Goal: Information Seeking & Learning: Learn about a topic

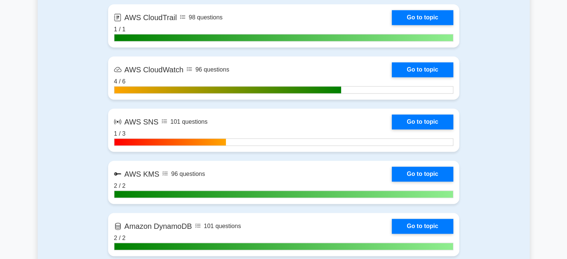
scroll to position [1090, 0]
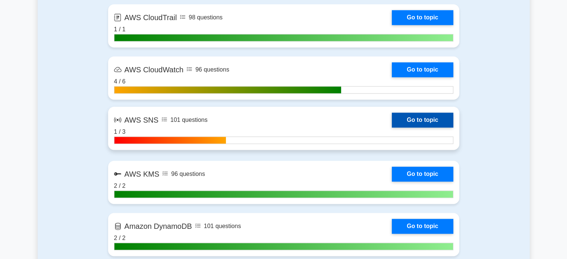
click at [392, 116] on link "Go to topic" at bounding box center [422, 120] width 61 height 15
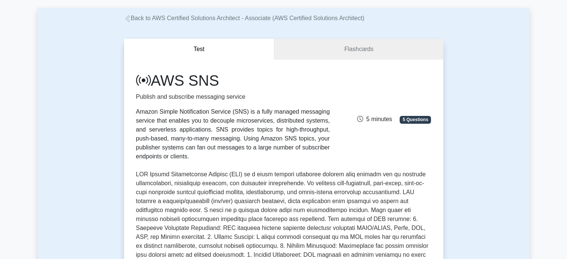
scroll to position [34, 0]
drag, startPoint x: 152, startPoint y: 81, endPoint x: 224, endPoint y: 84, distance: 72.0
click at [224, 84] on h1 "AWS SNS" at bounding box center [233, 80] width 194 height 18
copy h1 "AWS SNS"
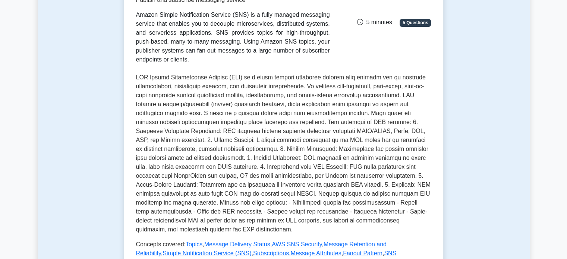
scroll to position [130, 0]
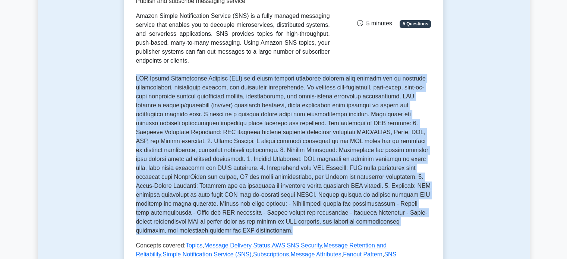
drag, startPoint x: 136, startPoint y: 67, endPoint x: 217, endPoint y: 227, distance: 179.2
click at [217, 227] on div "AWS SNS Publish and subscribe messaging service Amazon Simple Notification Serv…" at bounding box center [283, 122] width 295 height 292
copy p "AWS Simple Notification Service (SNS) is a fully managed messaging service that…"
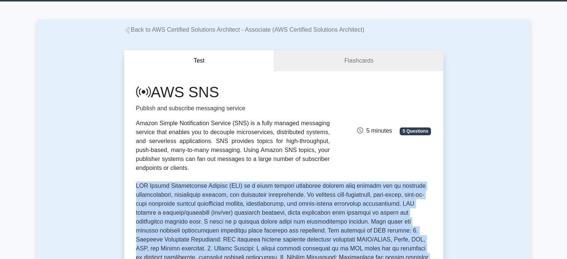
scroll to position [22, 0]
click at [309, 61] on link "Flashcards" at bounding box center [358, 60] width 169 height 21
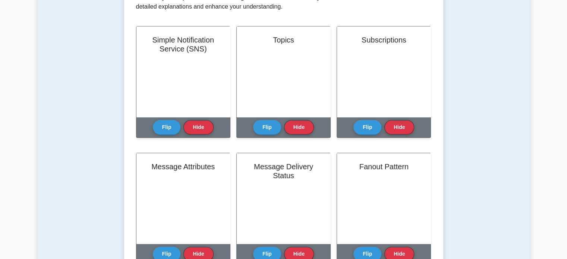
scroll to position [182, 0]
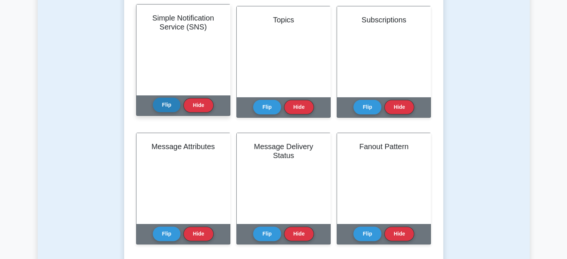
click at [170, 103] on button "Flip" at bounding box center [167, 105] width 28 height 15
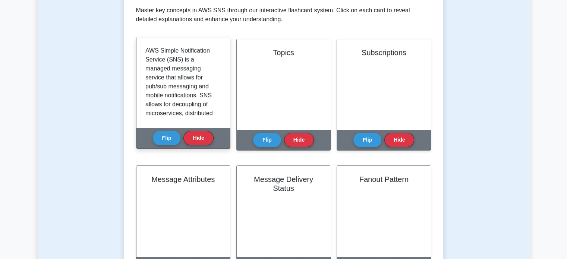
scroll to position [104, 0]
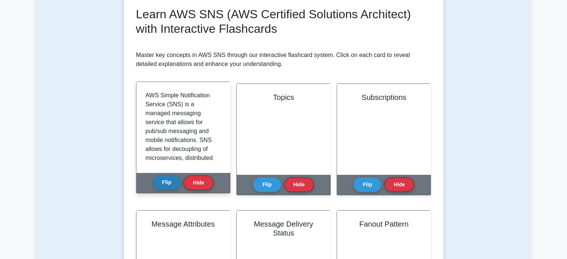
click at [174, 179] on button "Flip" at bounding box center [167, 182] width 28 height 15
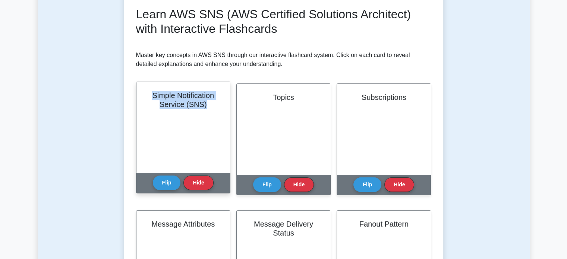
drag, startPoint x: 150, startPoint y: 92, endPoint x: 209, endPoint y: 107, distance: 61.0
click at [209, 107] on h2 "Simple Notification Service (SNS)" at bounding box center [183, 100] width 76 height 18
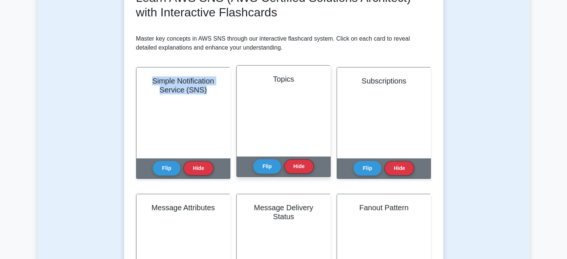
scroll to position [101, 0]
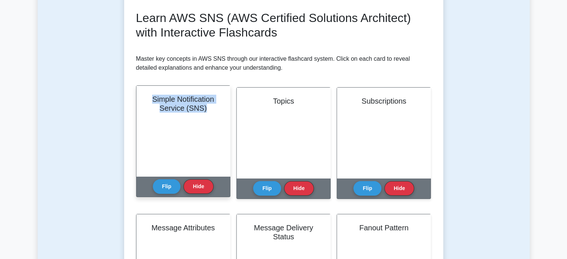
copy h2 "Simple Notification Service (SNS)"
click at [163, 193] on button "Flip" at bounding box center [167, 186] width 28 height 15
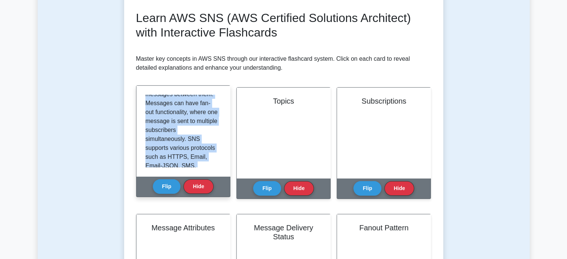
scroll to position [121, 0]
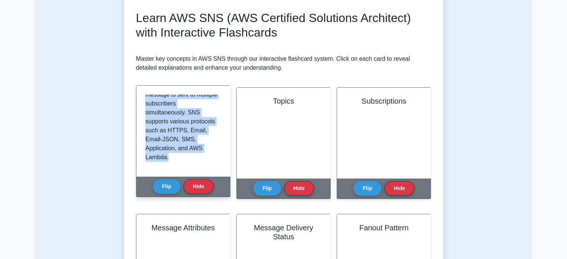
drag, startPoint x: 146, startPoint y: 96, endPoint x: 215, endPoint y: 166, distance: 98.6
click at [215, 166] on div "AWS Simple Notification Service (SNS) is a managed messaging service that allow…" at bounding box center [183, 131] width 76 height 73
copy p "AWS Simple Notification Service (SNS) is a managed messaging service that allow…"
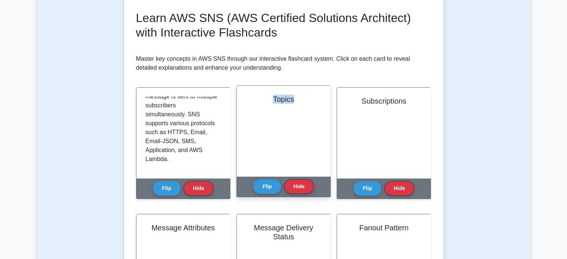
drag, startPoint x: 268, startPoint y: 95, endPoint x: 302, endPoint y: 103, distance: 35.5
click at [302, 103] on h2 "Topics" at bounding box center [284, 99] width 76 height 9
copy h2 "Topics"
click at [271, 183] on button "Flip" at bounding box center [267, 186] width 28 height 15
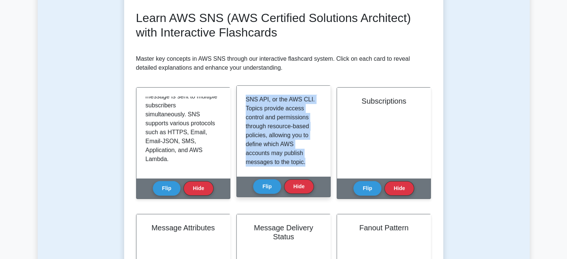
scroll to position [139, 0]
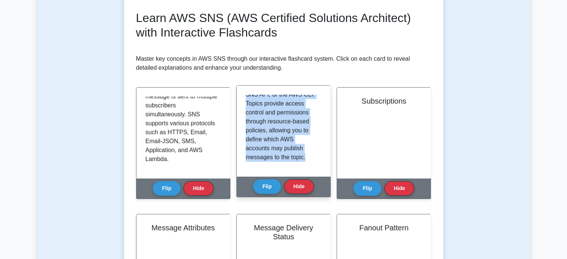
drag, startPoint x: 245, startPoint y: 98, endPoint x: 308, endPoint y: 160, distance: 88.3
click at [308, 160] on div "Topics are logical communication channels within SNS. A publisher sends message…" at bounding box center [284, 131] width 94 height 91
copy p "Topics are logical communication channels within SNS. A publisher sends message…"
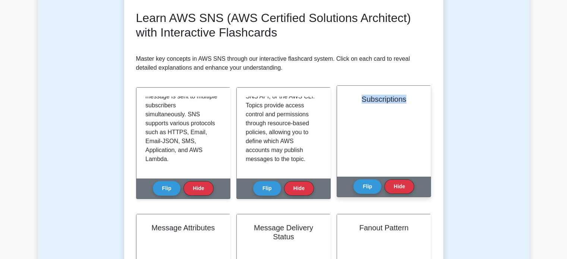
drag, startPoint x: 362, startPoint y: 97, endPoint x: 407, endPoint y: 106, distance: 46.4
click at [407, 106] on div "Subscriptions" at bounding box center [384, 131] width 94 height 91
copy h2 "Subscriptions"
click at [370, 191] on button "Flip" at bounding box center [367, 186] width 28 height 15
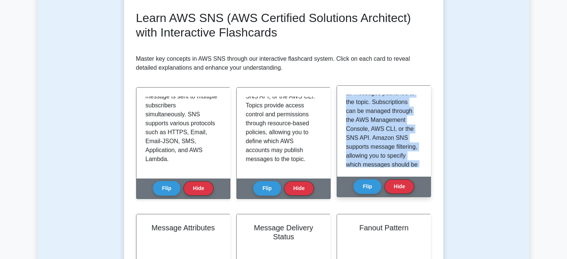
scroll to position [157, 0]
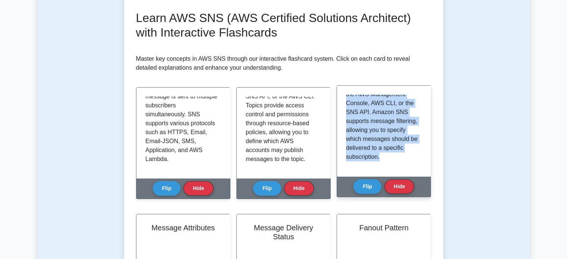
drag, startPoint x: 346, startPoint y: 97, endPoint x: 402, endPoint y: 159, distance: 84.0
click at [402, 159] on p "Subscriptions are a representation of an endpoint and its associated protocol, …" at bounding box center [382, 54] width 73 height 215
copy p "Subscriptions are a representation of an endpoint and its associated protocol, …"
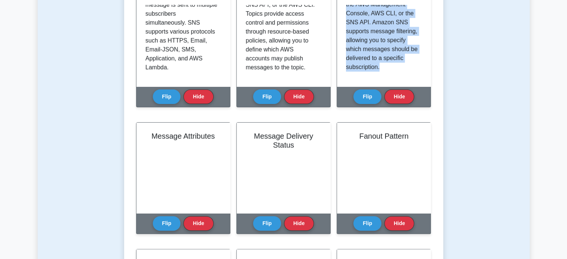
scroll to position [194, 0]
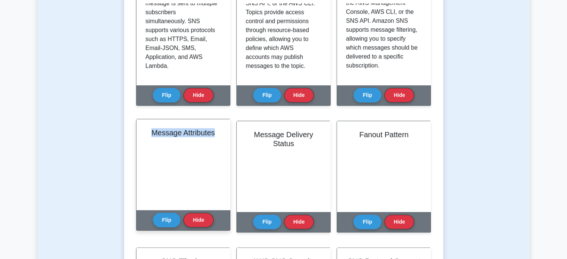
drag, startPoint x: 148, startPoint y: 129, endPoint x: 218, endPoint y: 138, distance: 70.7
click at [218, 138] on div "Message Attributes" at bounding box center [183, 164] width 94 height 91
copy h2 "Message Attributes"
click at [165, 217] on button "Flip" at bounding box center [167, 220] width 28 height 15
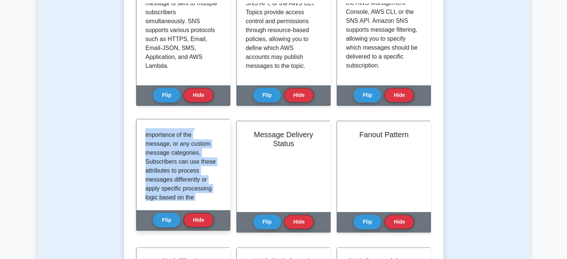
scroll to position [166, 0]
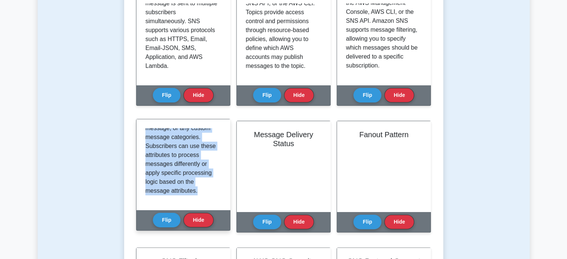
drag, startPoint x: 146, startPoint y: 131, endPoint x: 211, endPoint y: 198, distance: 93.6
click at [211, 198] on div "Message attributes are metadata that you can attach to a message when publishin…" at bounding box center [183, 164] width 76 height 73
copy p "Message attributes are metadata that you can attach to a message when publishin…"
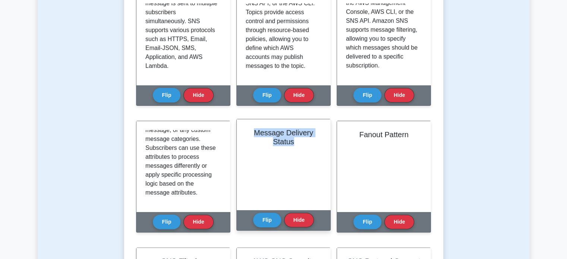
drag, startPoint x: 252, startPoint y: 132, endPoint x: 296, endPoint y: 141, distance: 44.2
click at [296, 141] on h2 "Message Delivery Status" at bounding box center [284, 137] width 76 height 18
copy h2 "Message Delivery Status"
click at [267, 213] on button "Flip" at bounding box center [267, 220] width 28 height 15
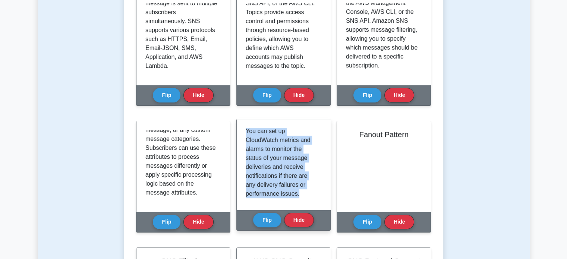
scroll to position [157, 0]
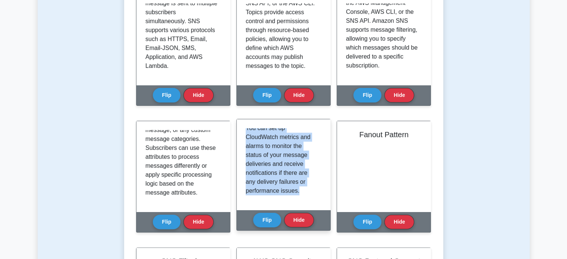
drag, startPoint x: 245, startPoint y: 130, endPoint x: 304, endPoint y: 196, distance: 88.7
click at [304, 196] on div "Message Delivery Status is a feature that allows you to monitor and troubleshoo…" at bounding box center [284, 164] width 94 height 91
copy p "Message Delivery Status is a feature that allows you to monitor and troubleshoo…"
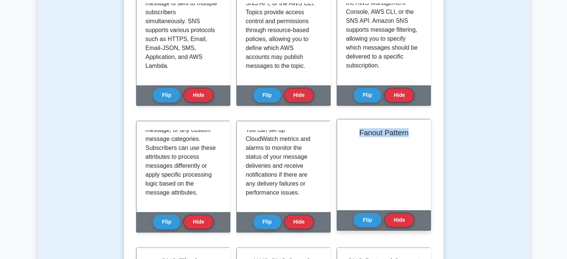
drag, startPoint x: 357, startPoint y: 132, endPoint x: 411, endPoint y: 139, distance: 54.1
click at [411, 139] on div "Fanout Pattern" at bounding box center [384, 164] width 94 height 91
click at [367, 223] on button "Flip" at bounding box center [367, 220] width 28 height 15
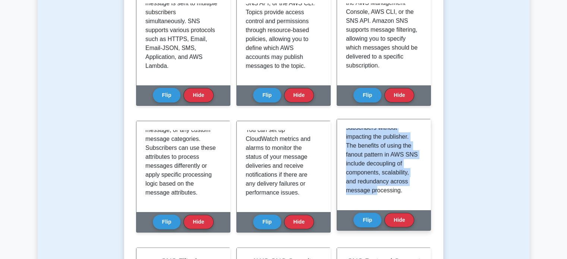
scroll to position [210, 0]
drag, startPoint x: 346, startPoint y: 133, endPoint x: 397, endPoint y: 196, distance: 81.3
click at [397, 196] on div "The fanout pattern in AWS SNS is a messaging pattern that allows a single publi…" at bounding box center [384, 164] width 76 height 73
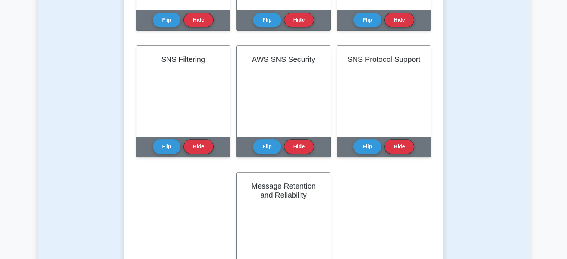
scroll to position [396, 0]
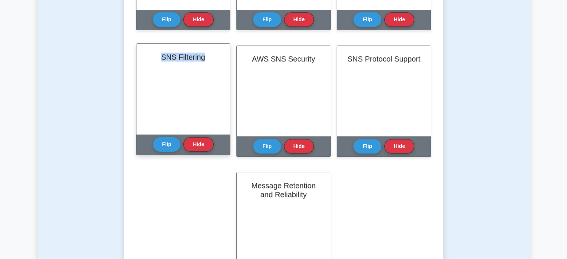
drag, startPoint x: 160, startPoint y: 54, endPoint x: 220, endPoint y: 62, distance: 60.5
click at [226, 64] on div "SNS Filtering" at bounding box center [183, 89] width 94 height 91
click at [167, 138] on button "Flip" at bounding box center [167, 144] width 28 height 15
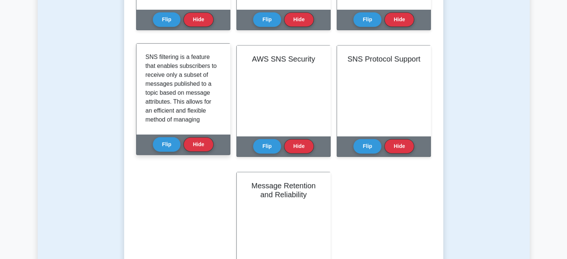
scroll to position [219, 0]
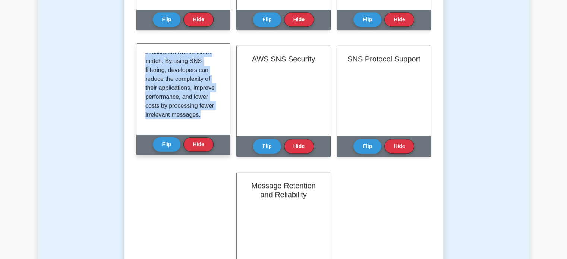
drag, startPoint x: 145, startPoint y: 54, endPoint x: 200, endPoint y: 119, distance: 85.2
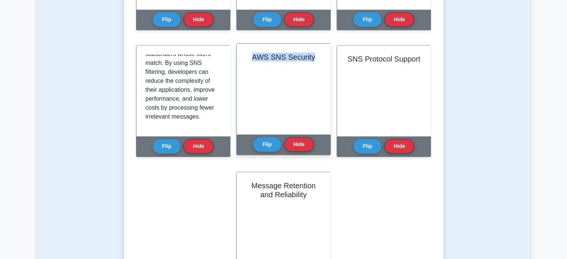
drag, startPoint x: 252, startPoint y: 59, endPoint x: 315, endPoint y: 63, distance: 62.8
click at [315, 63] on div "AWS SNS Security" at bounding box center [284, 89] width 94 height 91
click at [267, 144] on button "Flip" at bounding box center [267, 144] width 28 height 15
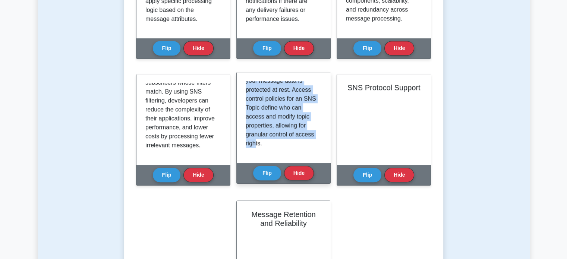
scroll to position [291, 0]
drag, startPoint x: 246, startPoint y: 87, endPoint x: 309, endPoint y: 149, distance: 88.3
click at [309, 149] on div "Security in AWS Simple Notification Service (SNS) revolves around various featu…" at bounding box center [284, 117] width 76 height 73
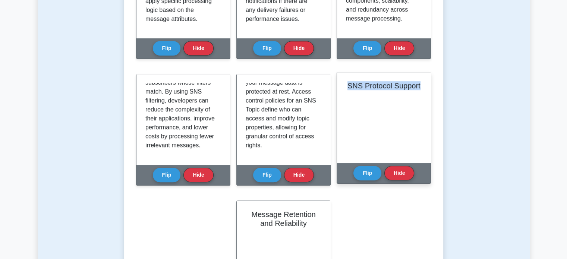
drag, startPoint x: 342, startPoint y: 83, endPoint x: 425, endPoint y: 92, distance: 84.0
click at [425, 92] on div "SNS Protocol Support" at bounding box center [384, 117] width 94 height 91
click at [359, 176] on button "Flip" at bounding box center [367, 173] width 28 height 15
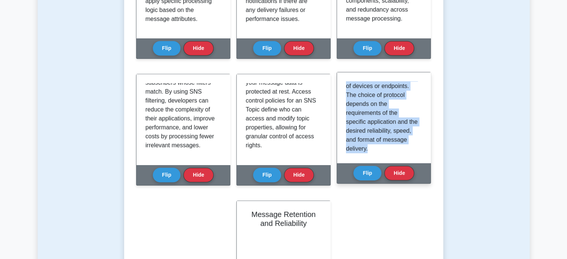
scroll to position [210, 0]
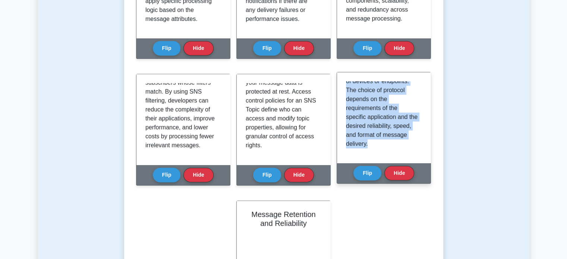
drag, startPoint x: 346, startPoint y: 83, endPoint x: 403, endPoint y: 148, distance: 87.2
click at [403, 148] on div "AWS SNS supports various communication protocols for message delivery, enabling…" at bounding box center [384, 117] width 76 height 73
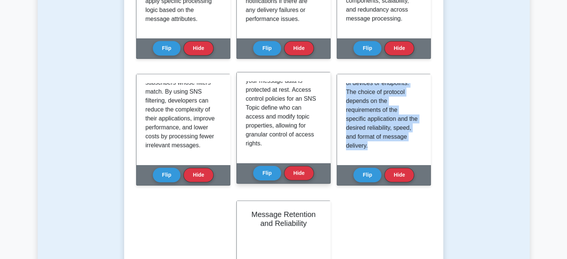
scroll to position [463, 0]
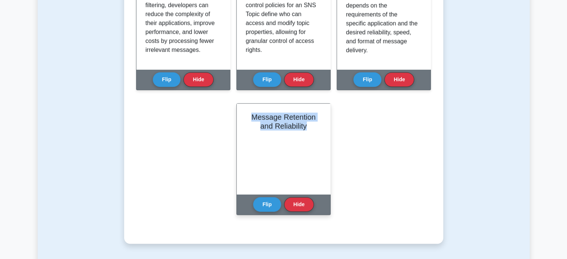
drag, startPoint x: 249, startPoint y: 112, endPoint x: 307, endPoint y: 133, distance: 61.9
click at [307, 133] on div "Message Retention and Reliability" at bounding box center [284, 149] width 94 height 91
click at [273, 205] on button "Flip" at bounding box center [267, 204] width 28 height 15
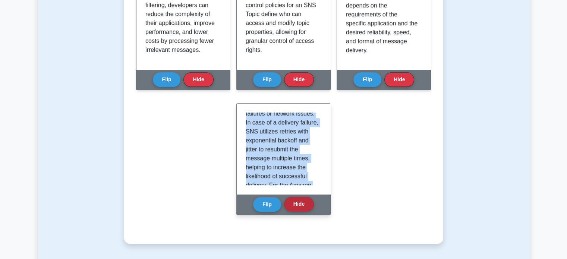
scroll to position [309, 0]
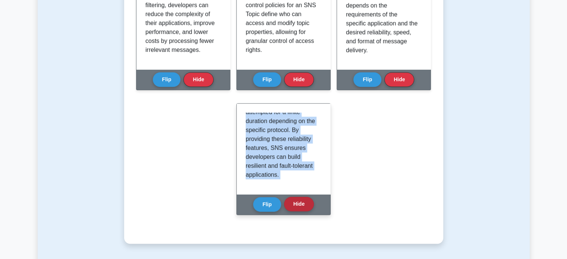
drag, startPoint x: 244, startPoint y: 117, endPoint x: 308, endPoint y: 199, distance: 103.6
click at [308, 199] on div "Message Retention and Reliability Flip Hide" at bounding box center [283, 159] width 94 height 112
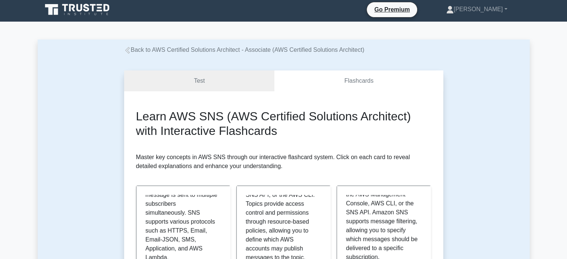
scroll to position [0, 0]
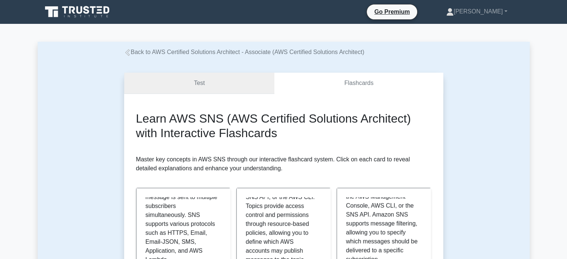
click at [219, 84] on link "Test" at bounding box center [199, 83] width 151 height 21
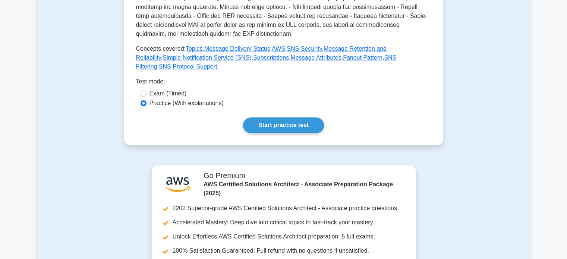
scroll to position [270, 0]
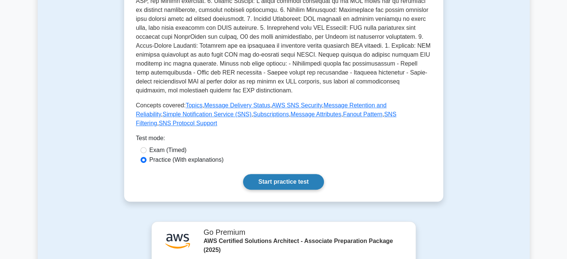
click at [275, 174] on link "Start practice test" at bounding box center [283, 182] width 81 height 16
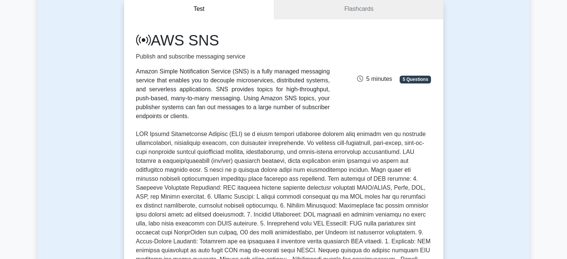
scroll to position [69, 0]
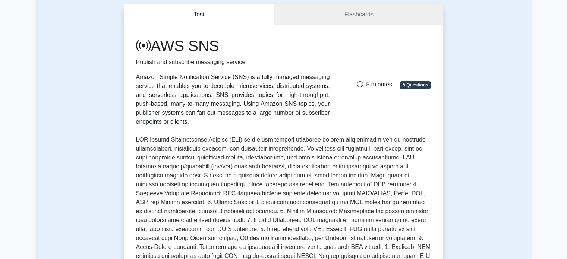
click at [350, 16] on link "Flashcards" at bounding box center [358, 14] width 169 height 21
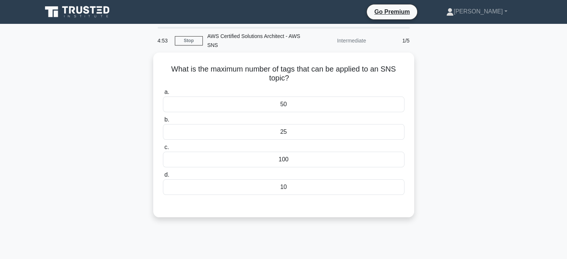
click at [275, 162] on div "100" at bounding box center [284, 160] width 242 height 16
click at [163, 150] on input "c. 100" at bounding box center [163, 147] width 0 height 5
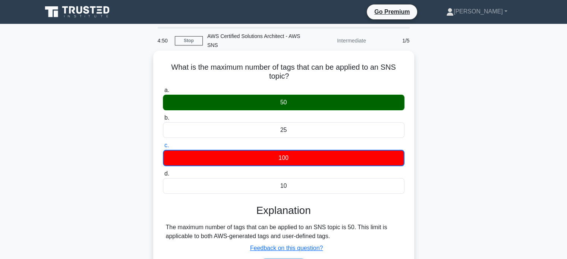
scroll to position [53, 0]
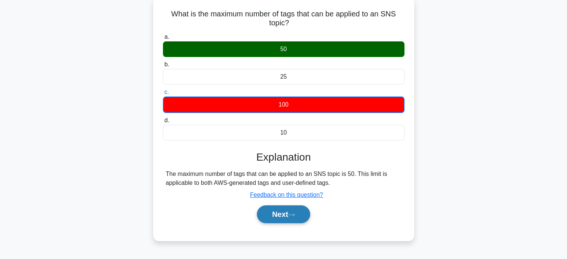
click at [278, 205] on button "Next" at bounding box center [283, 214] width 53 height 18
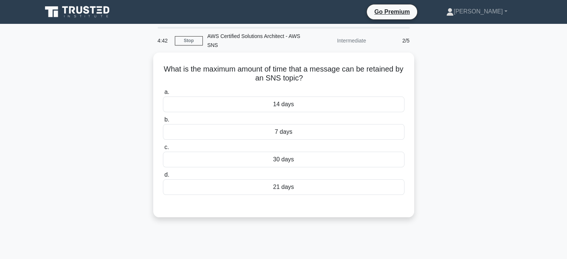
scroll to position [1, 0]
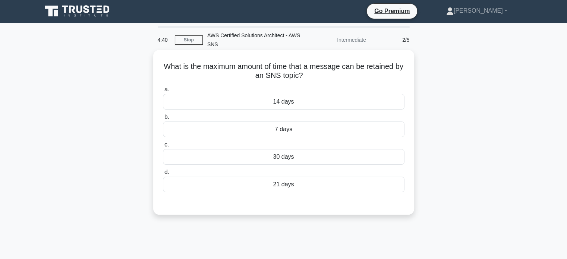
click at [302, 101] on div "14 days" at bounding box center [284, 102] width 242 height 16
click at [163, 92] on input "a. 14 days" at bounding box center [163, 89] width 0 height 5
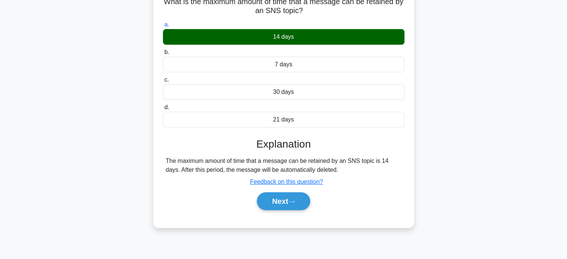
scroll to position [69, 0]
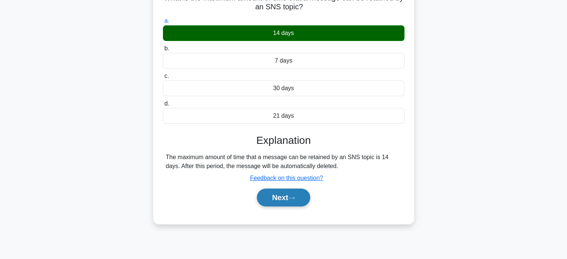
click at [300, 197] on button "Next" at bounding box center [283, 198] width 53 height 18
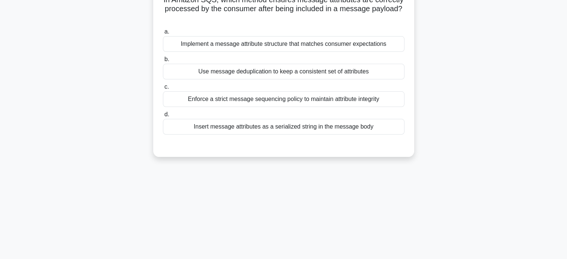
scroll to position [0, 0]
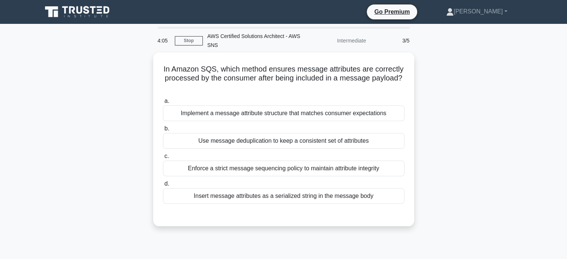
click at [300, 197] on div "Insert message attributes as a serialized string in the message body" at bounding box center [284, 196] width 242 height 16
click at [163, 186] on input "d. Insert message attributes as a serialized string in the message body" at bounding box center [163, 184] width 0 height 5
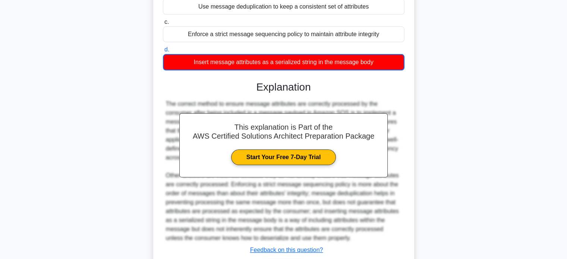
scroll to position [183, 0]
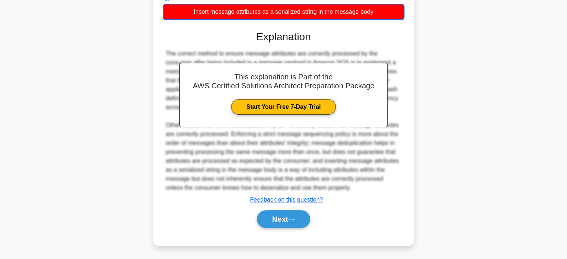
click at [288, 208] on div "Next" at bounding box center [284, 219] width 242 height 24
click at [288, 214] on button "Next" at bounding box center [283, 219] width 53 height 18
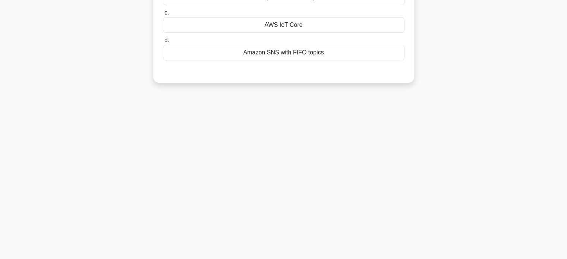
scroll to position [0, 0]
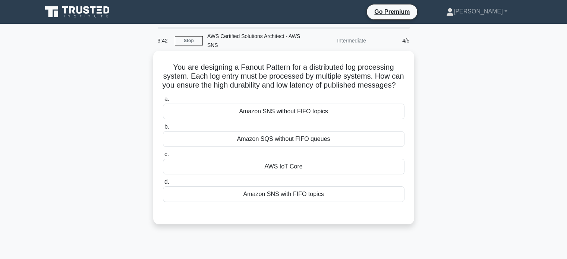
click at [284, 202] on div "Amazon SNS with FIFO topics" at bounding box center [284, 194] width 242 height 16
click at [163, 185] on input "d. Amazon SNS with FIFO topics" at bounding box center [163, 182] width 0 height 5
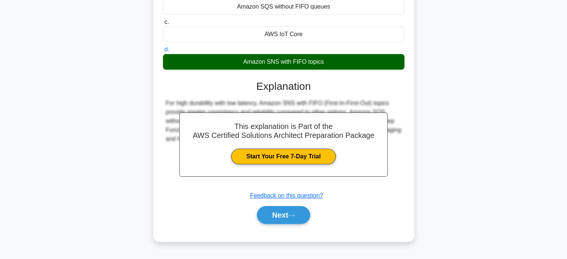
scroll to position [133, 0]
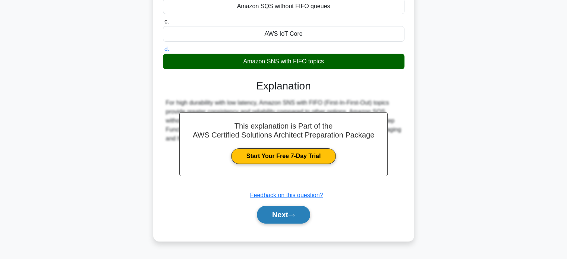
click at [286, 221] on button "Next" at bounding box center [283, 215] width 53 height 18
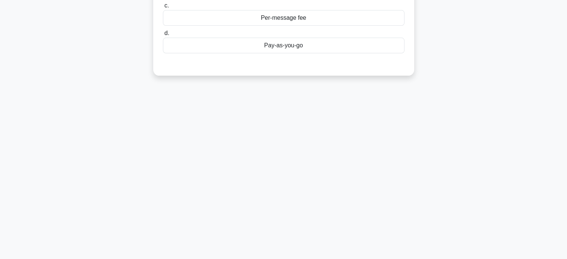
scroll to position [0, 0]
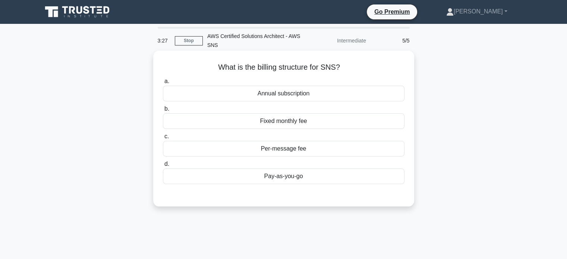
click at [286, 175] on div "Pay-as-you-go" at bounding box center [284, 177] width 242 height 16
click at [163, 167] on input "d. Pay-as-you-go" at bounding box center [163, 164] width 0 height 5
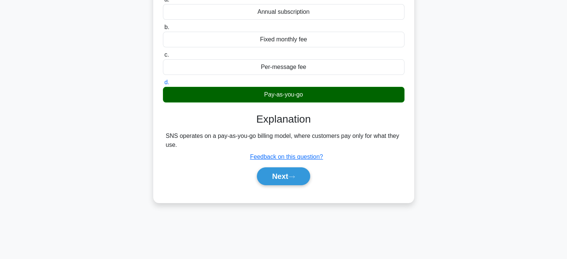
scroll to position [82, 0]
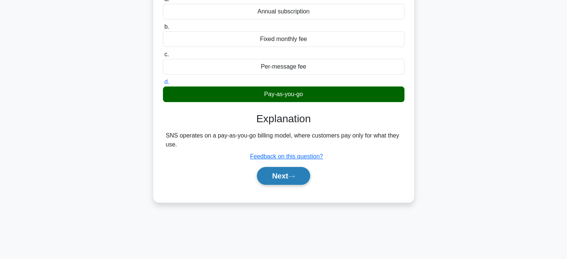
click at [286, 175] on button "Next" at bounding box center [283, 176] width 53 height 18
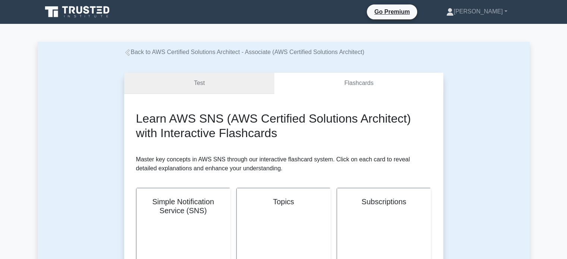
click at [224, 82] on link "Test" at bounding box center [199, 83] width 151 height 21
